Goal: Use online tool/utility

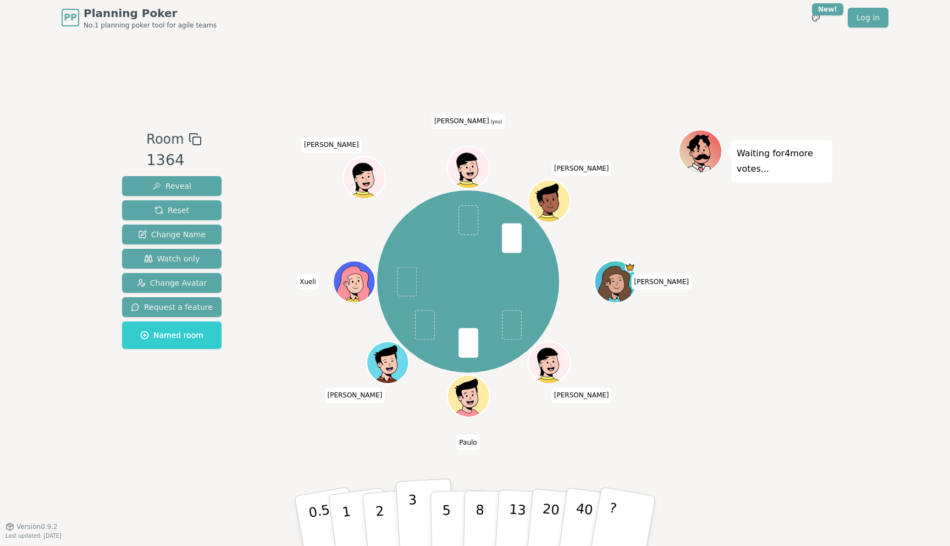
click at [417, 505] on button "3" at bounding box center [426, 521] width 60 height 86
click at [413, 508] on p "3" at bounding box center [414, 522] width 12 height 60
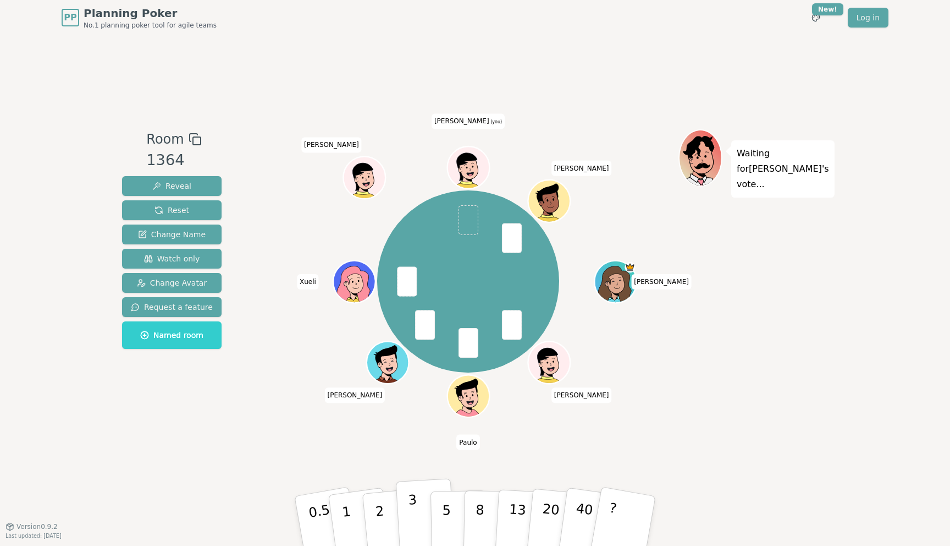
click at [412, 502] on p "3" at bounding box center [414, 522] width 12 height 60
click at [411, 518] on p "3" at bounding box center [414, 522] width 12 height 60
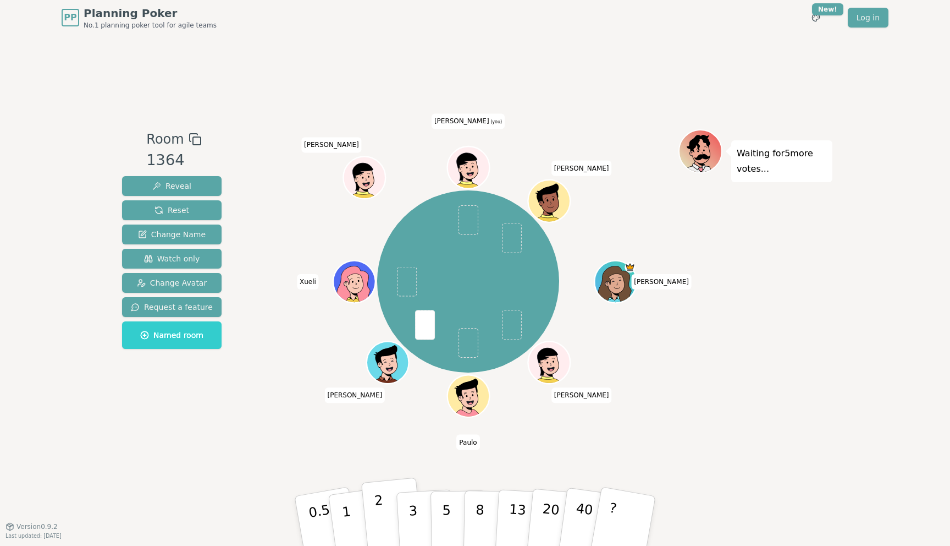
click at [379, 509] on p "2" at bounding box center [381, 522] width 14 height 60
click at [383, 514] on p "2" at bounding box center [381, 522] width 14 height 60
click at [411, 519] on p "3" at bounding box center [414, 522] width 12 height 60
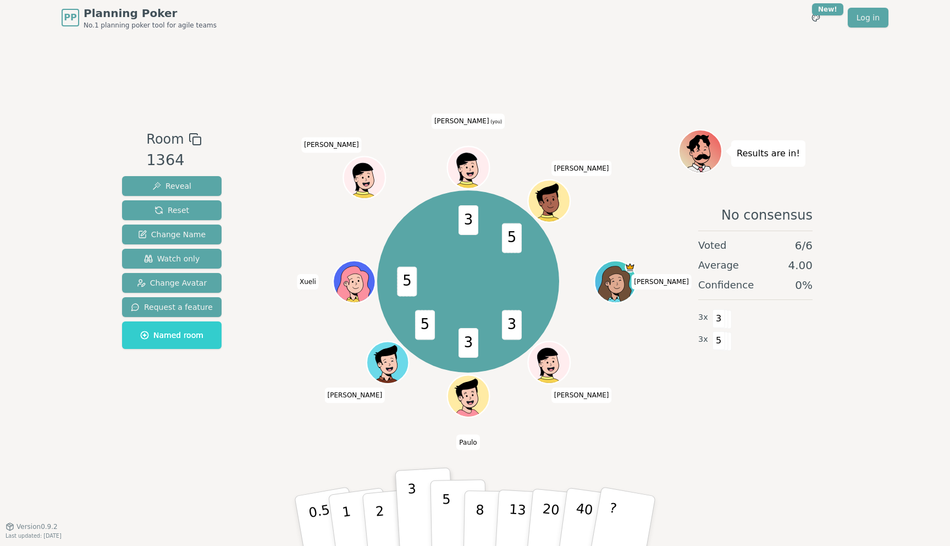
click at [449, 510] on p "5" at bounding box center [446, 520] width 9 height 59
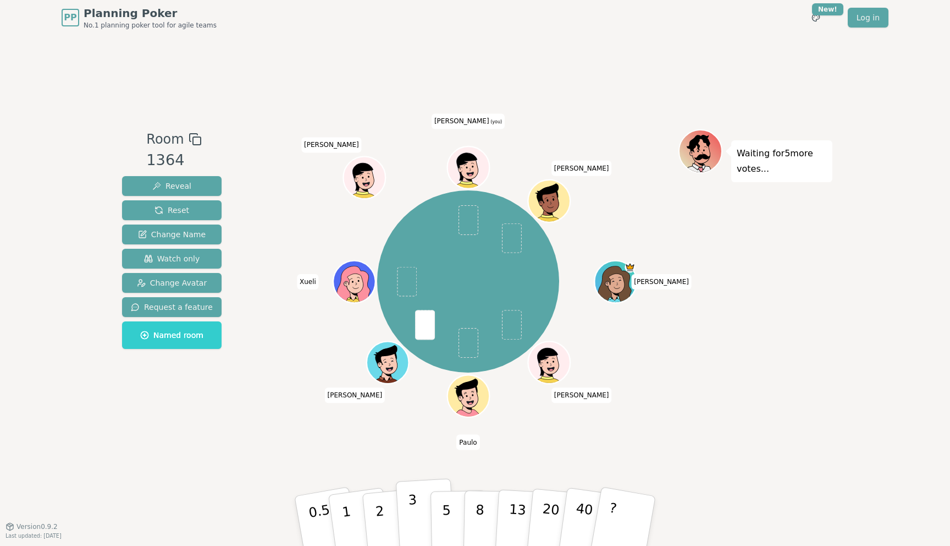
click at [411, 498] on button "3" at bounding box center [426, 521] width 60 height 86
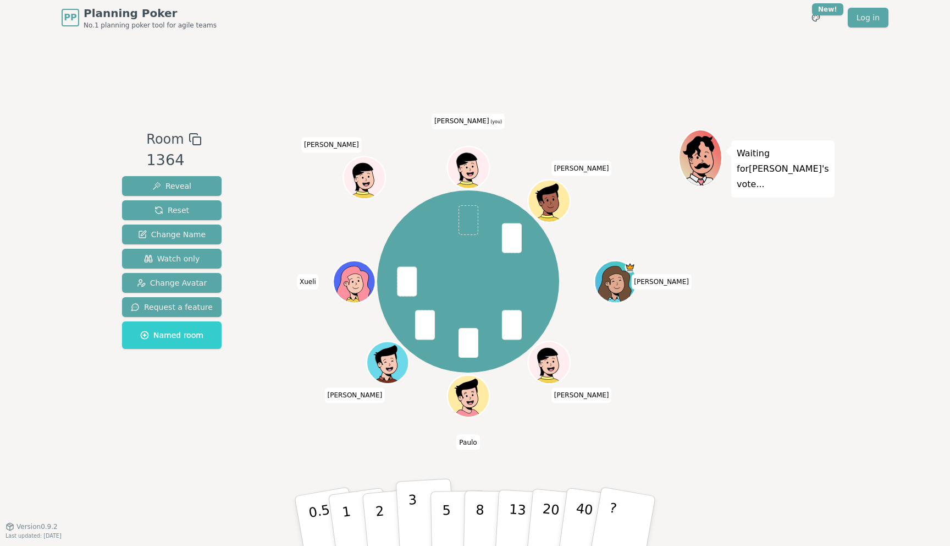
click at [410, 505] on p "3" at bounding box center [414, 522] width 12 height 60
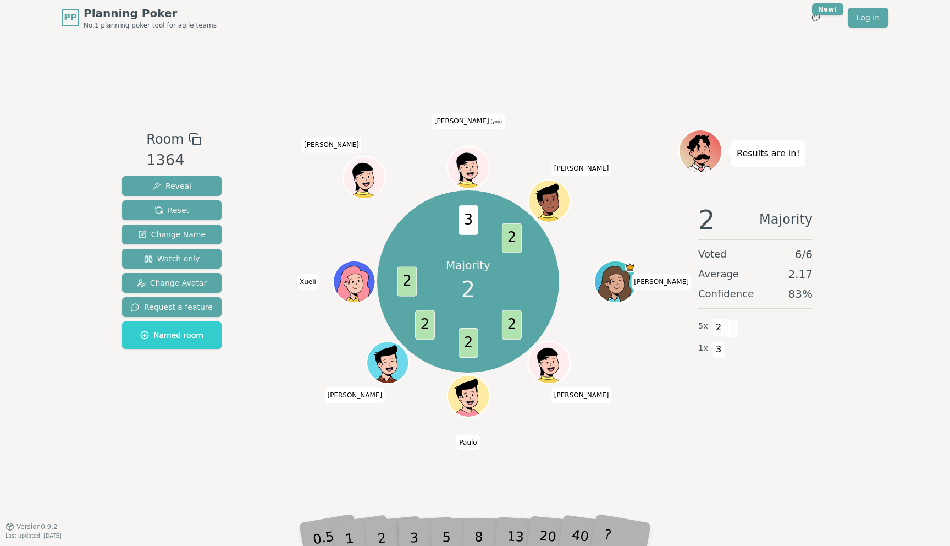
click at [375, 545] on div "PP Planning Poker No.1 planning poker tool for agile teams Toggle theme New! Lo…" at bounding box center [475, 273] width 950 height 546
click at [377, 535] on div "2" at bounding box center [393, 520] width 36 height 41
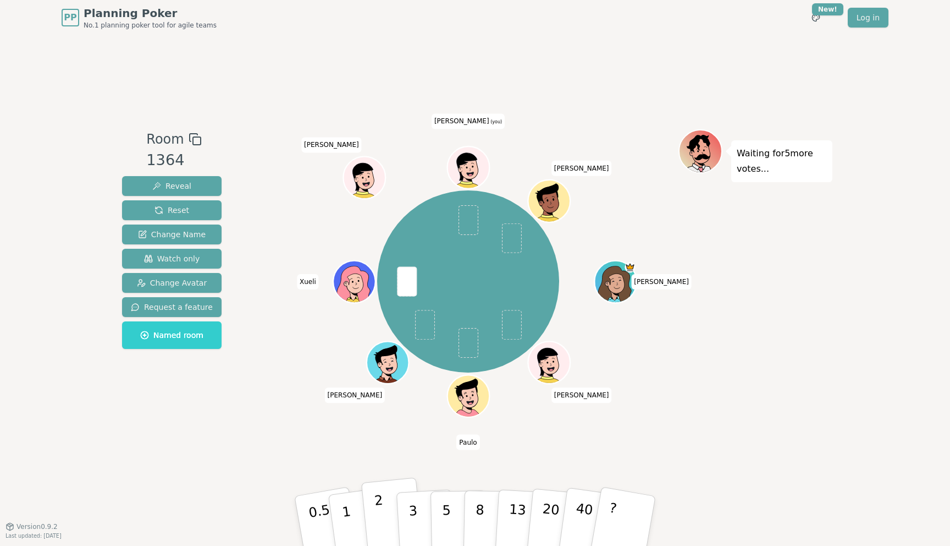
click at [387, 525] on button "2" at bounding box center [392, 520] width 63 height 87
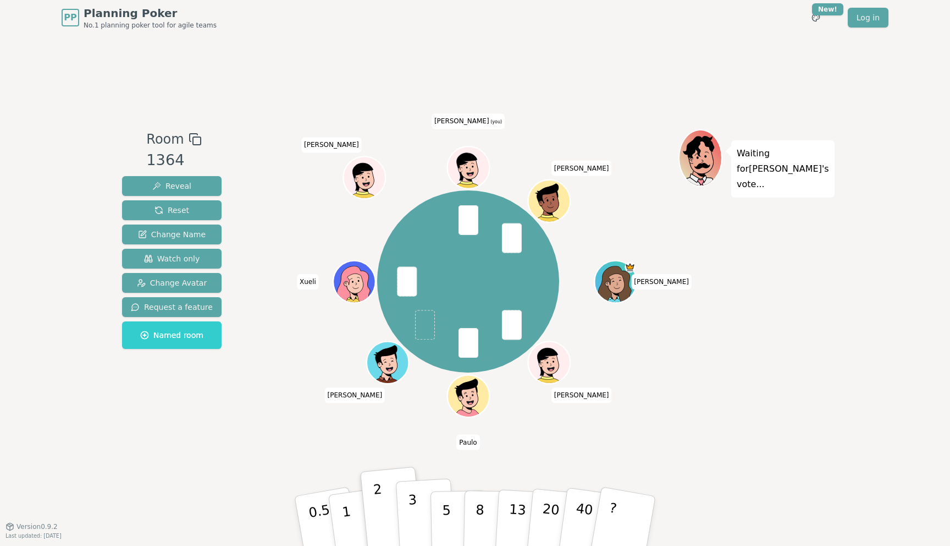
click at [421, 515] on button "3" at bounding box center [426, 521] width 60 height 86
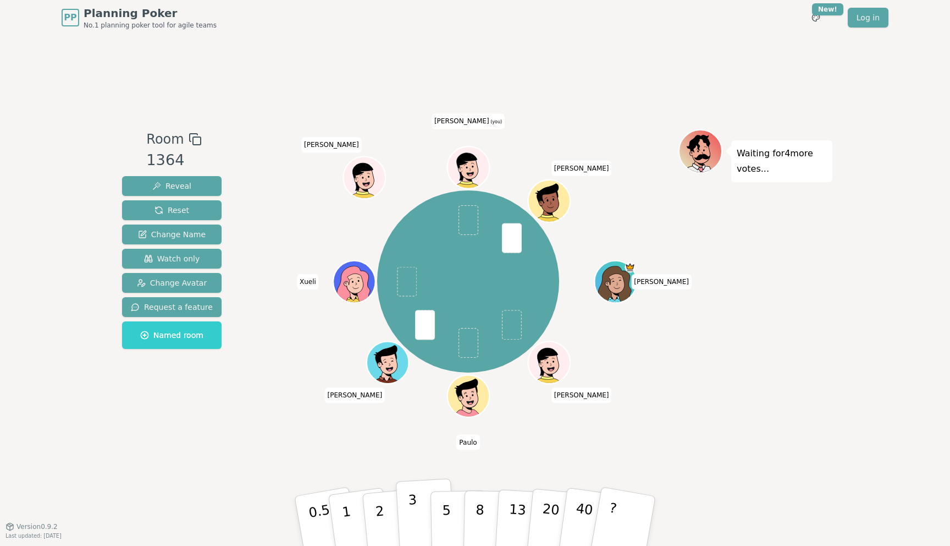
click at [410, 521] on p "3" at bounding box center [414, 522] width 12 height 60
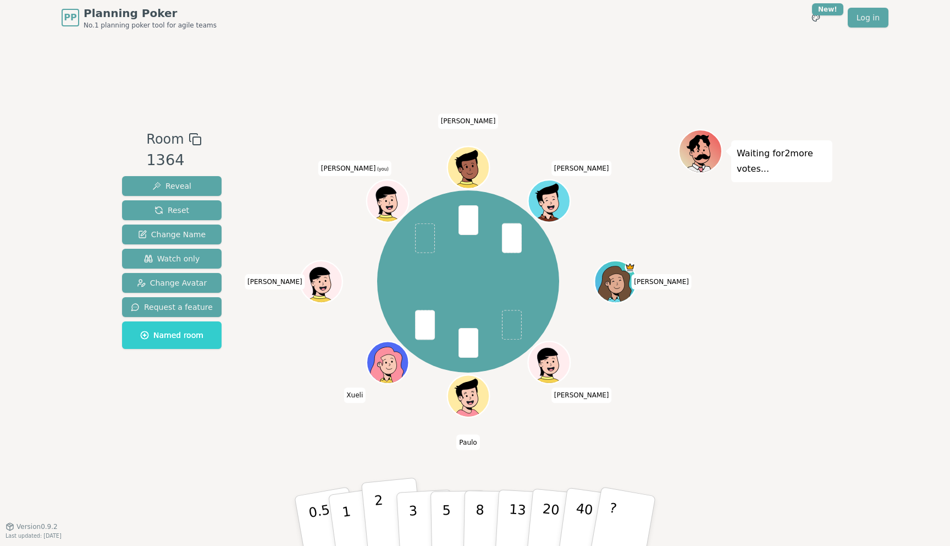
click at [387, 506] on button "2" at bounding box center [392, 520] width 63 height 87
drag, startPoint x: 380, startPoint y: 505, endPoint x: 377, endPoint y: 513, distance: 8.0
click at [377, 513] on p "2" at bounding box center [381, 522] width 14 height 60
click at [415, 520] on p "3" at bounding box center [414, 522] width 12 height 60
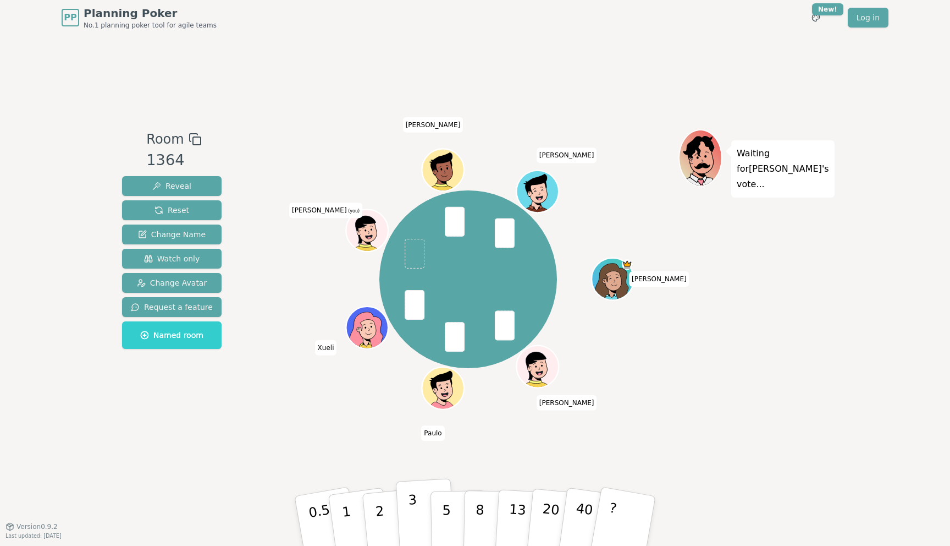
click at [417, 503] on button "3" at bounding box center [426, 521] width 60 height 86
click at [411, 512] on p "3" at bounding box center [414, 522] width 12 height 60
click at [372, 511] on button "2" at bounding box center [392, 520] width 63 height 87
click at [407, 508] on button "3" at bounding box center [426, 521] width 60 height 86
click at [385, 519] on button "2" at bounding box center [392, 520] width 63 height 87
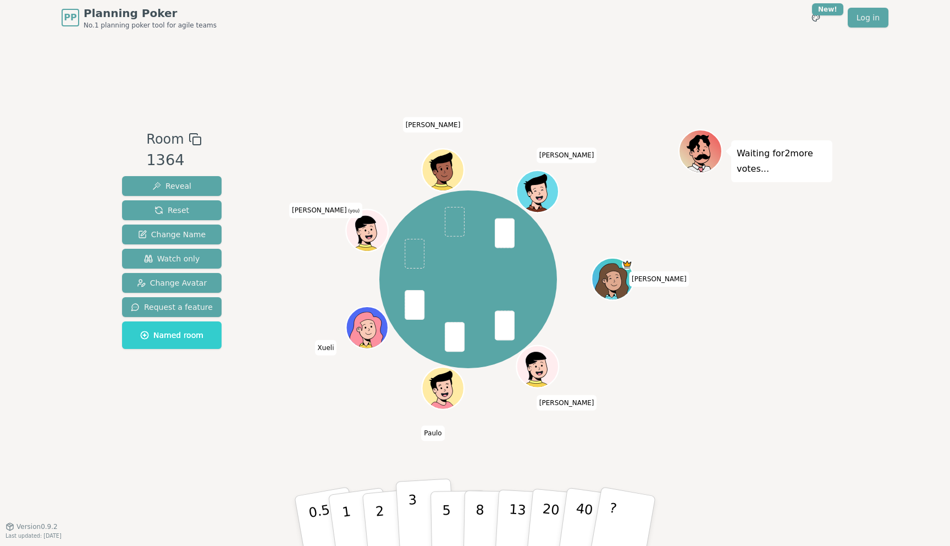
click at [414, 508] on p "3" at bounding box center [414, 522] width 12 height 60
click at [384, 508] on button "2" at bounding box center [392, 520] width 63 height 87
click at [358, 509] on button "1" at bounding box center [359, 520] width 65 height 89
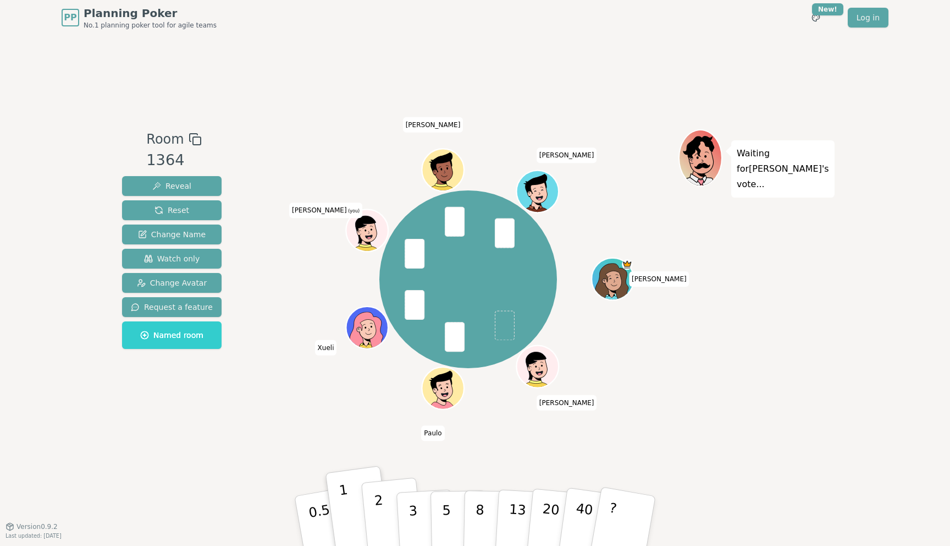
click at [390, 510] on button "2" at bounding box center [392, 520] width 63 height 87
click at [421, 497] on button "3" at bounding box center [426, 521] width 60 height 86
